Goal: Task Accomplishment & Management: Complete application form

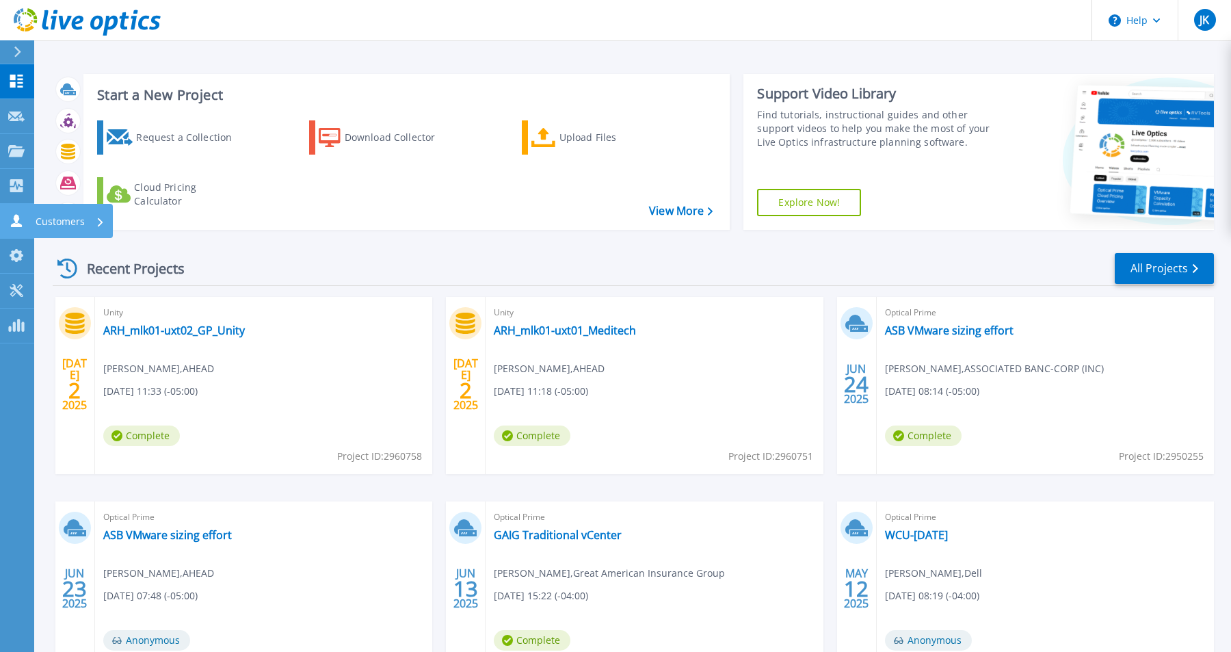
click at [66, 221] on p "Customers" at bounding box center [60, 222] width 49 height 36
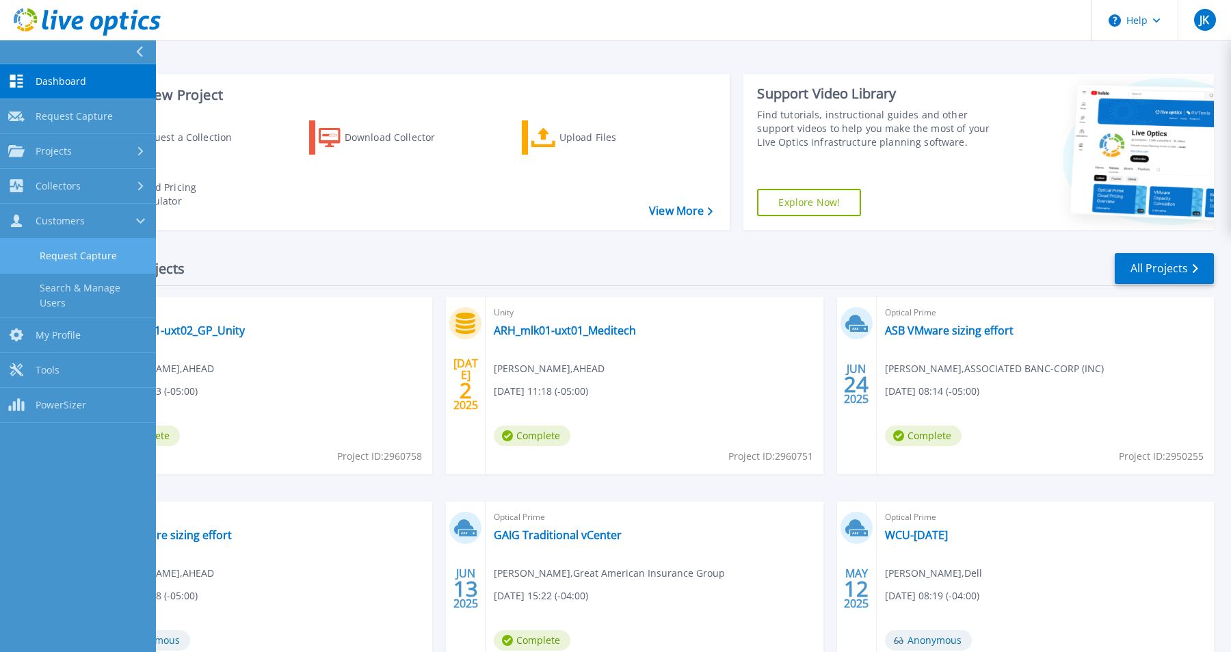
click at [70, 253] on link "Request Capture" at bounding box center [78, 256] width 156 height 35
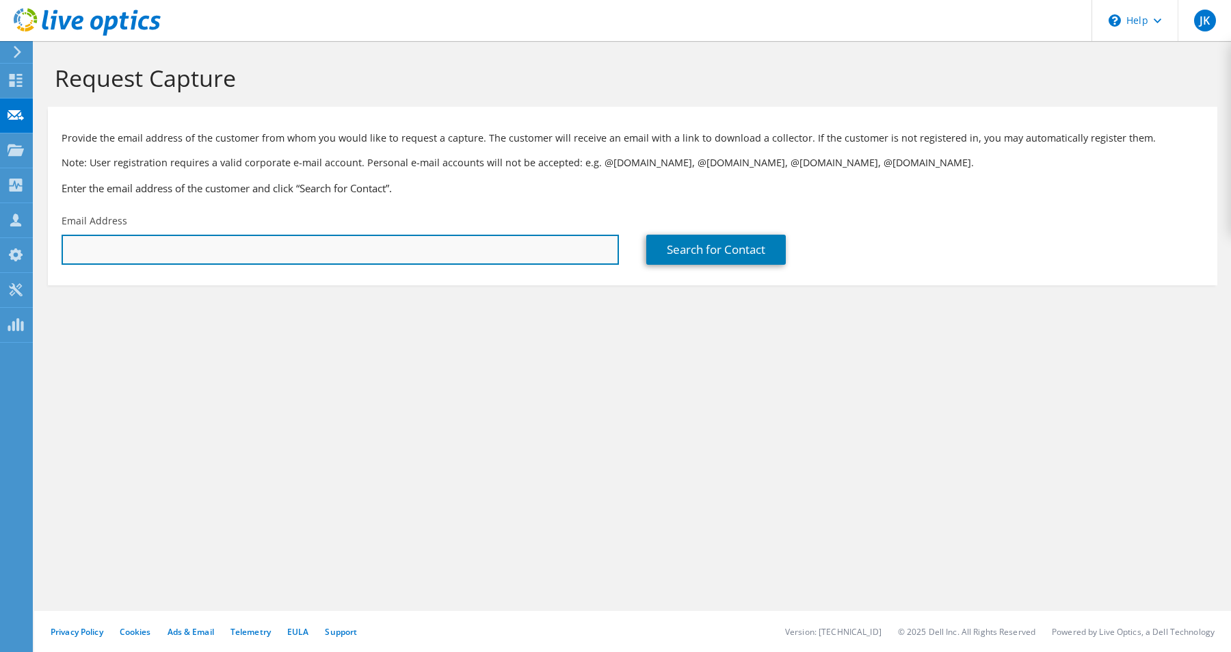
click at [157, 250] on input "text" at bounding box center [341, 250] width 558 height 30
paste input "mailto:sziauddin@wcupa.edu"
drag, startPoint x: 100, startPoint y: 253, endPoint x: 58, endPoint y: 252, distance: 41.8
click at [58, 252] on div "Email Address mailto:sziauddin@wcupa.edu" at bounding box center [340, 239] width 585 height 64
type input "sziauddin@wcupa.edu"
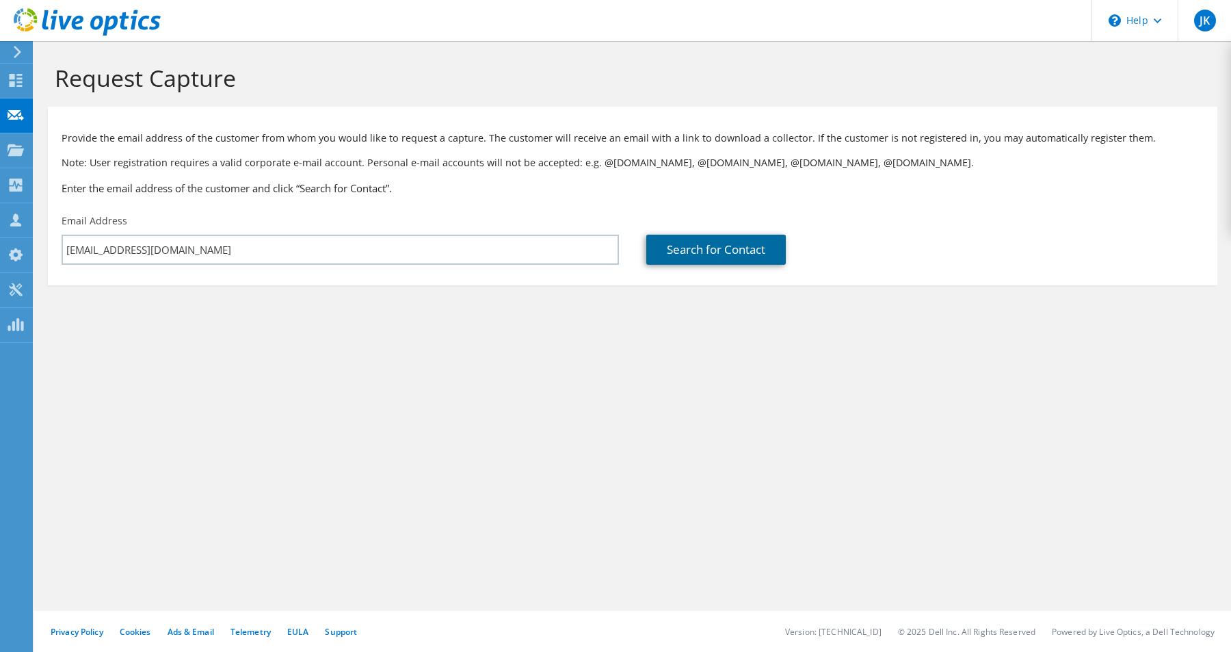
click at [701, 254] on link "Search for Contact" at bounding box center [717, 250] width 140 height 30
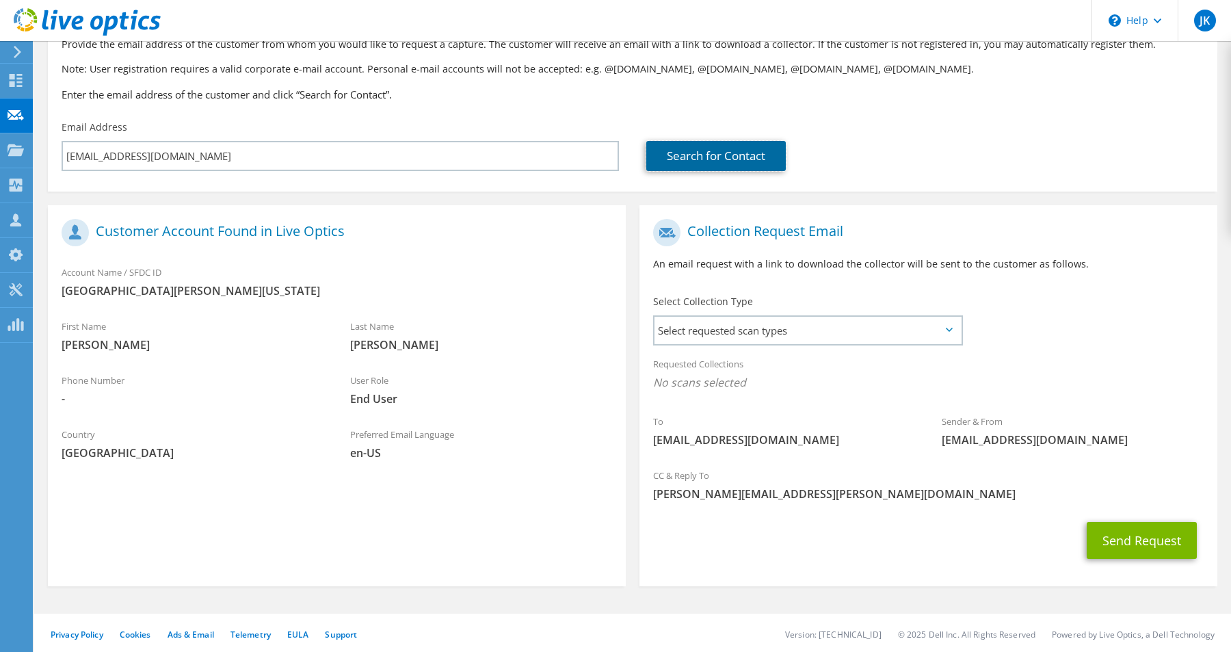
scroll to position [96, 0]
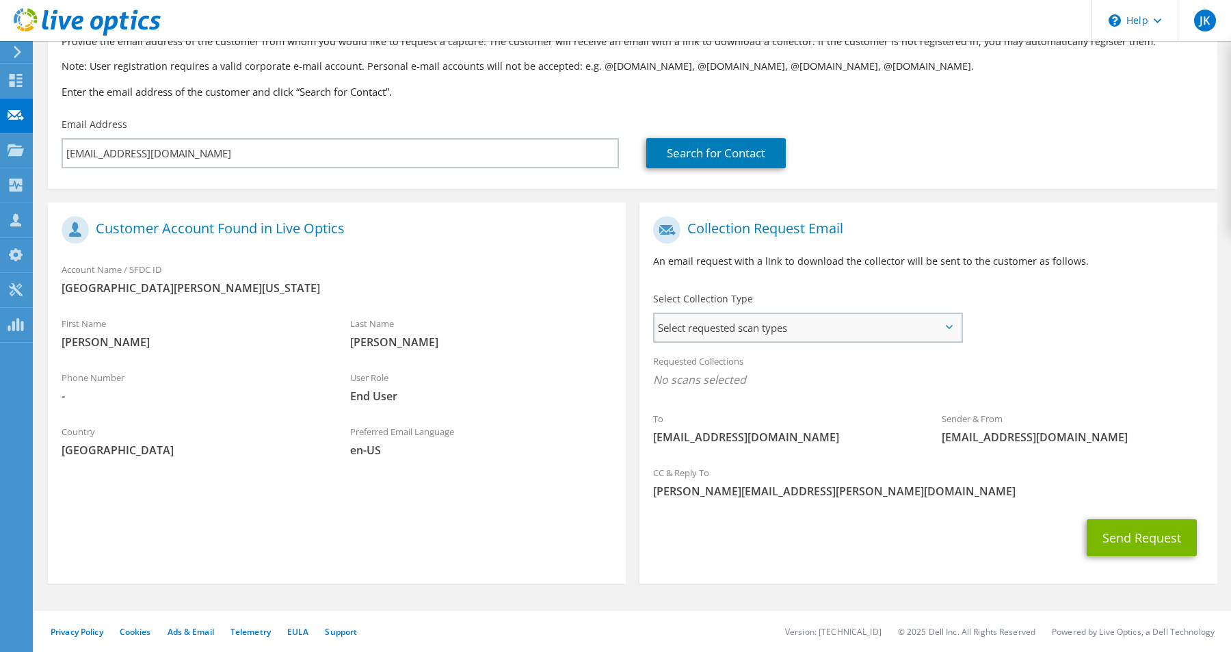
click at [722, 340] on span "Select requested scan types" at bounding box center [808, 327] width 307 height 27
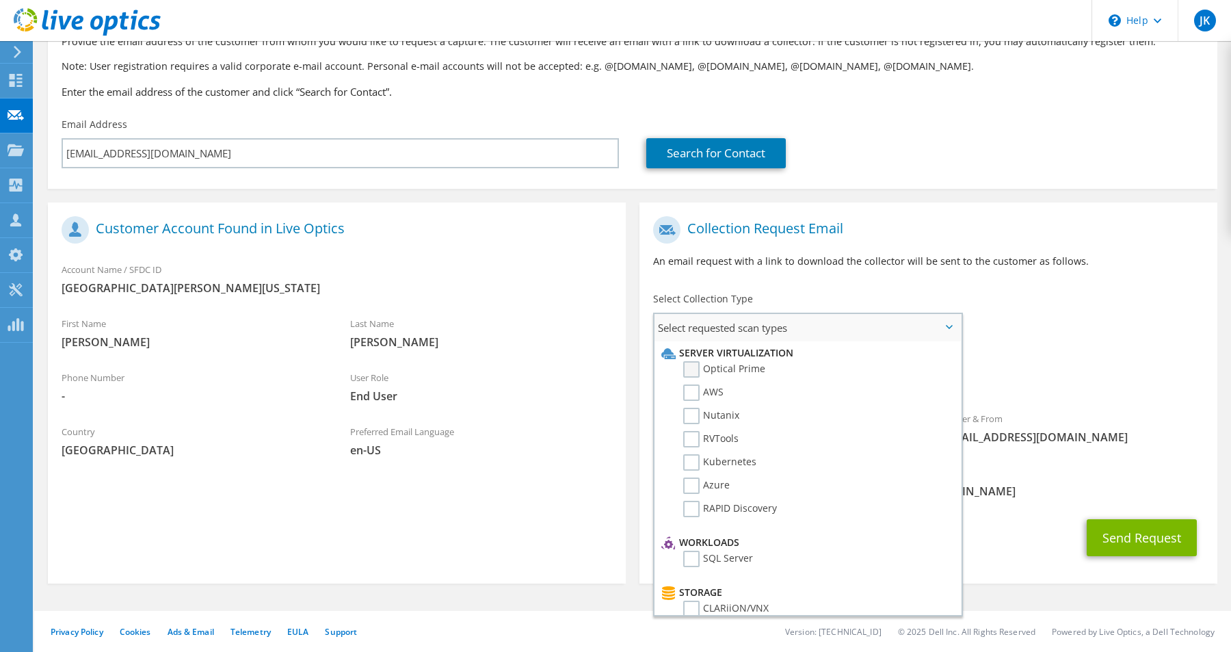
click at [696, 369] on label "Optical Prime" at bounding box center [724, 369] width 82 height 16
click at [0, 0] on input "Optical Prime" at bounding box center [0, 0] width 0 height 0
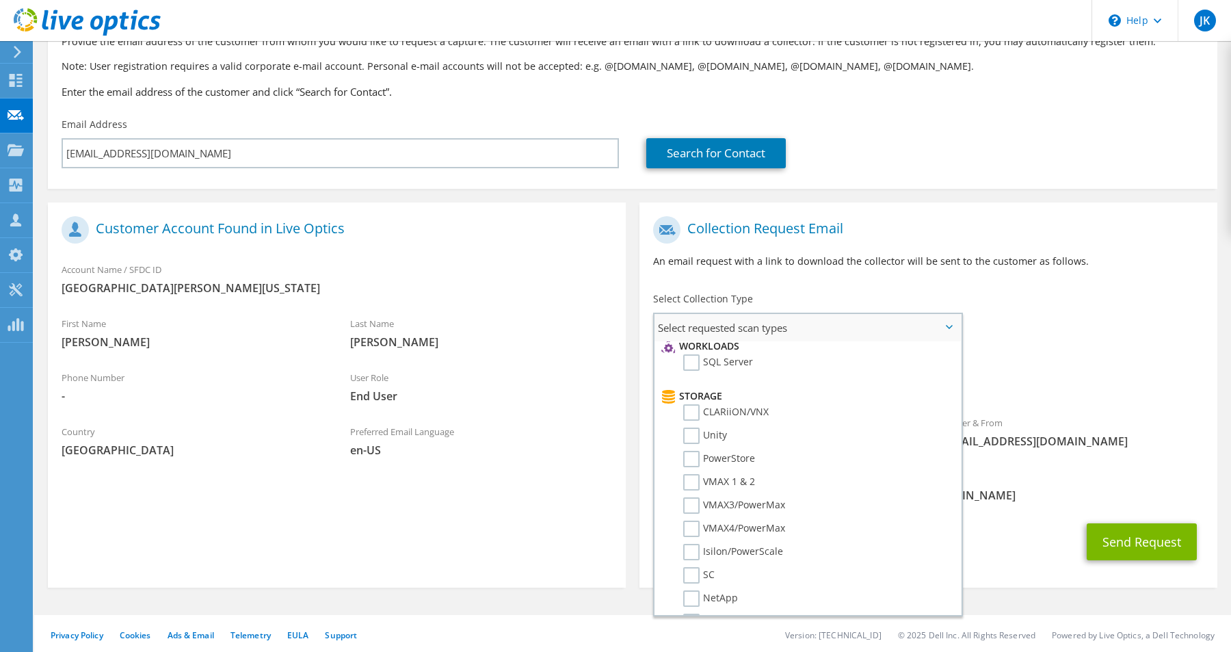
scroll to position [197, 0]
click at [1127, 559] on button "Send Request" at bounding box center [1142, 541] width 110 height 37
